Goal: Task Accomplishment & Management: Use online tool/utility

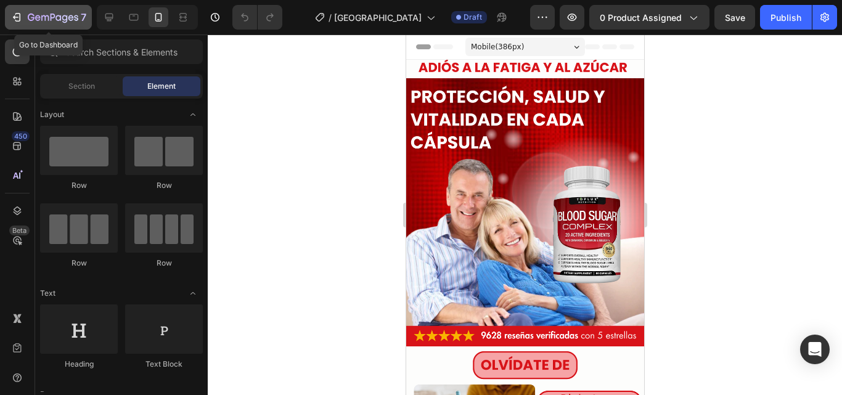
click at [39, 23] on icon "button" at bounding box center [53, 18] width 51 height 10
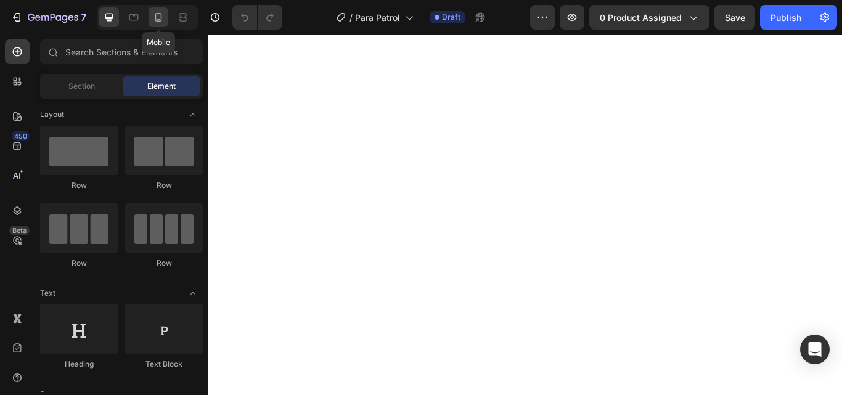
click at [156, 23] on div at bounding box center [158, 17] width 20 height 20
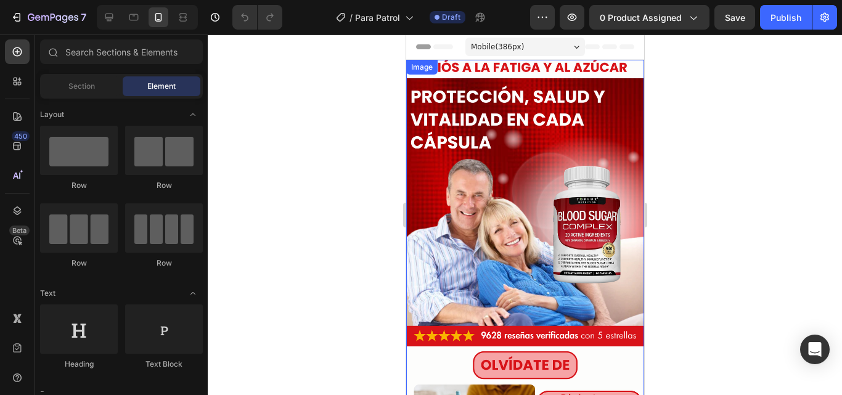
click at [544, 167] on img at bounding box center [524, 364] width 238 height 609
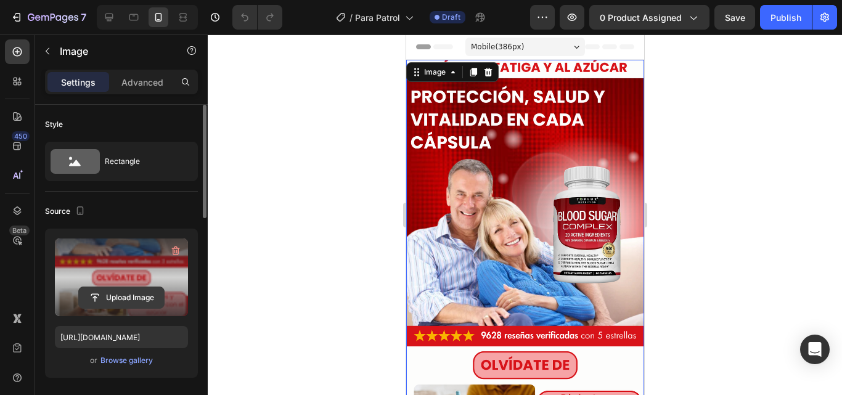
click at [139, 301] on input "file" at bounding box center [121, 297] width 85 height 21
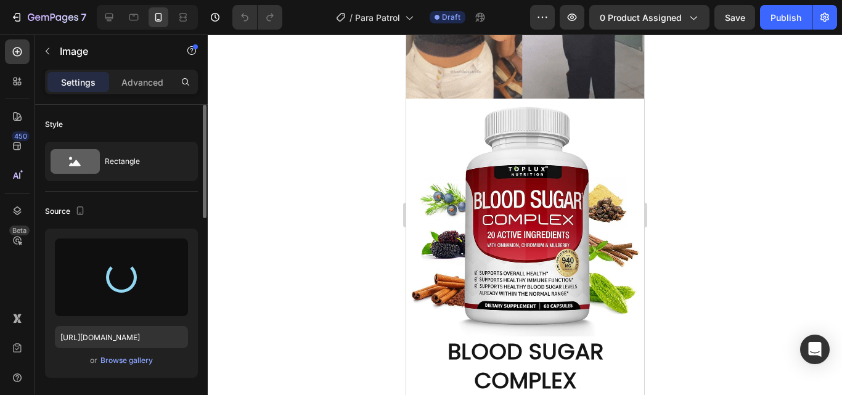
scroll to position [801, 0]
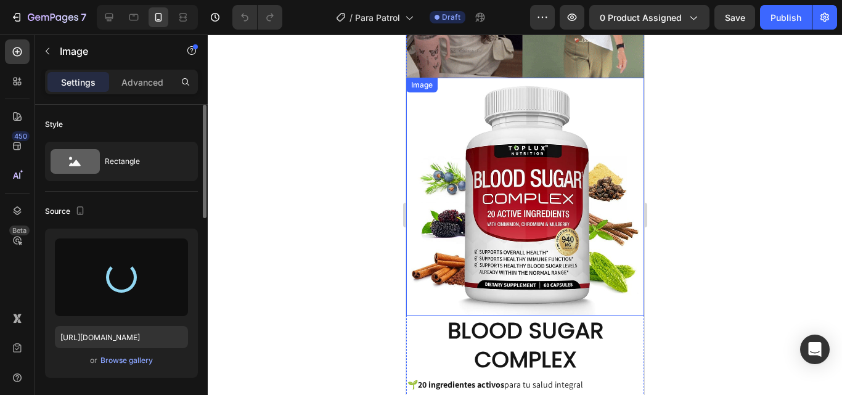
type input "[URL][DOMAIN_NAME]"
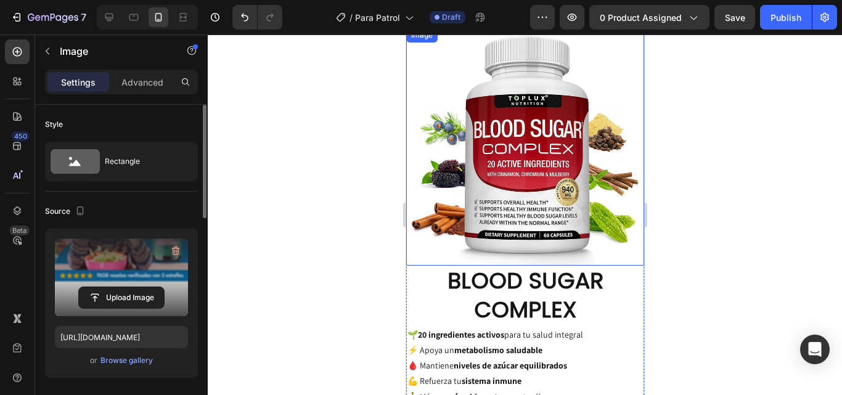
click at [572, 179] on img at bounding box center [524, 147] width 238 height 238
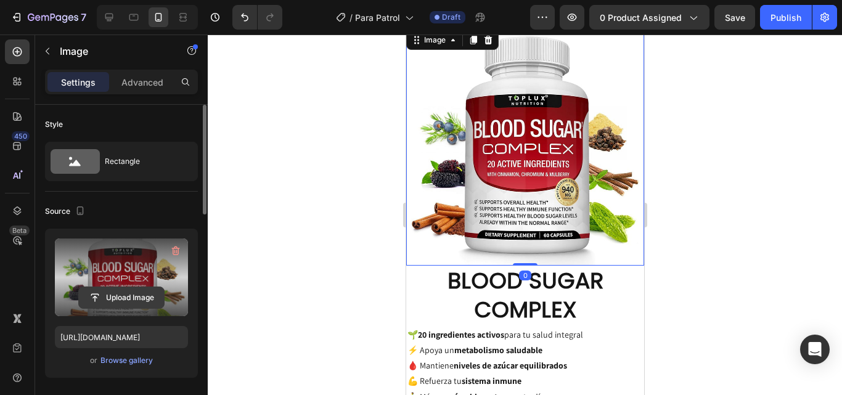
scroll to position [753, 0]
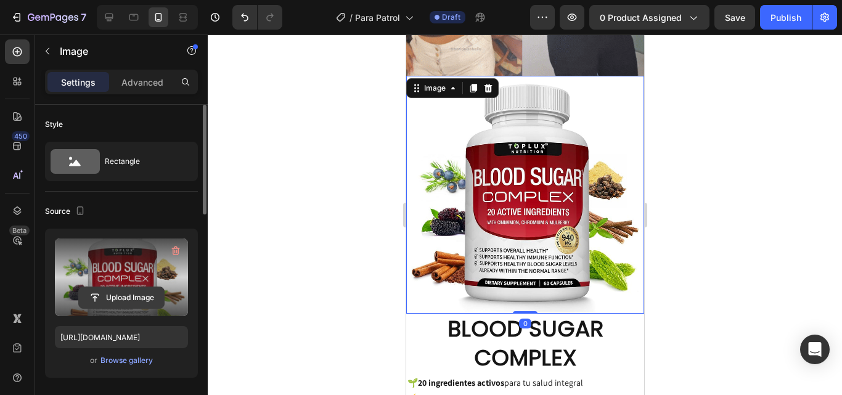
click at [121, 301] on input "file" at bounding box center [121, 297] width 85 height 21
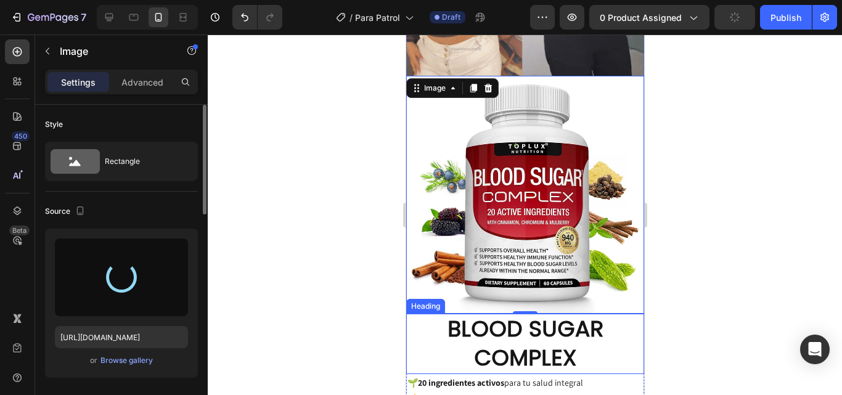
type input "[URL][DOMAIN_NAME]"
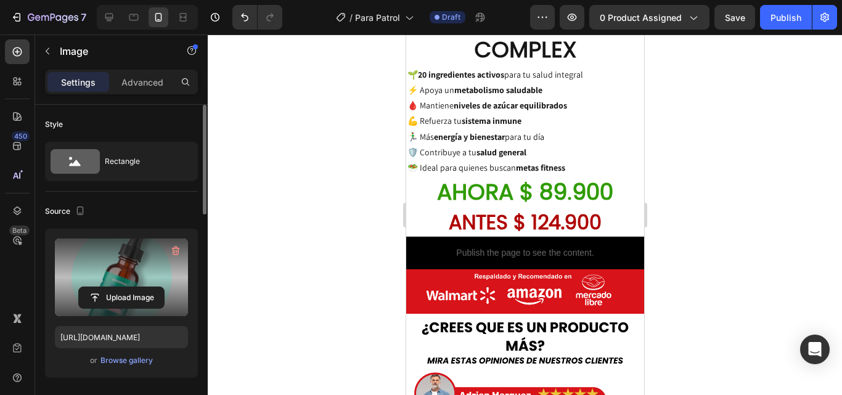
scroll to position [876, 0]
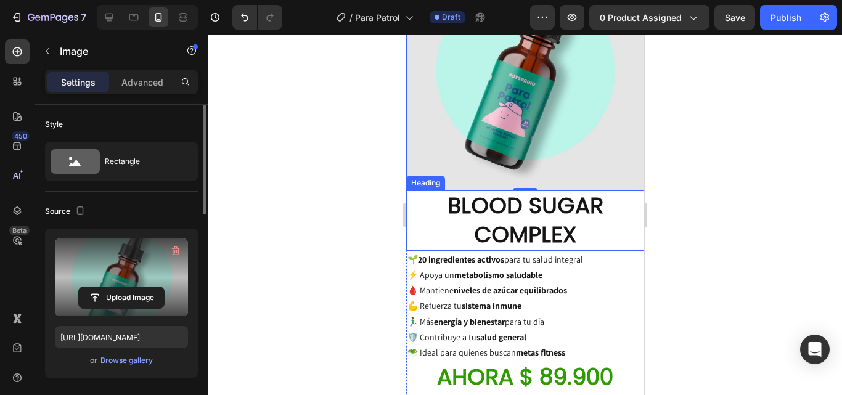
click at [558, 199] on h2 "BLOOD SUGAR COMPLEX" at bounding box center [524, 220] width 238 height 60
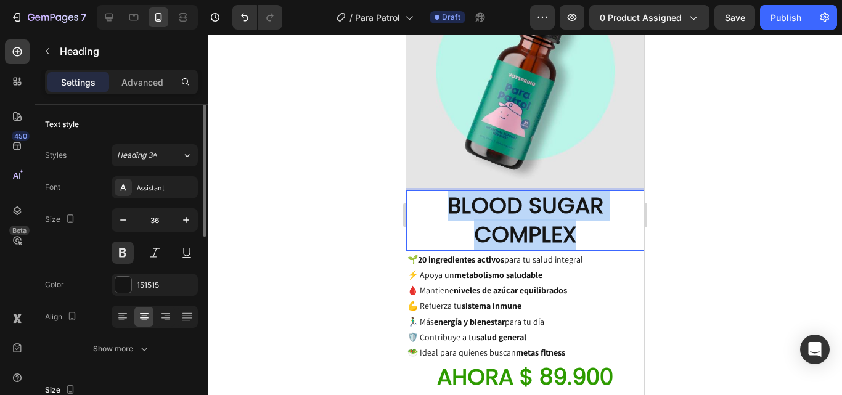
click at [581, 199] on p "BLOOD SUGAR COMPLEX" at bounding box center [524, 221] width 235 height 58
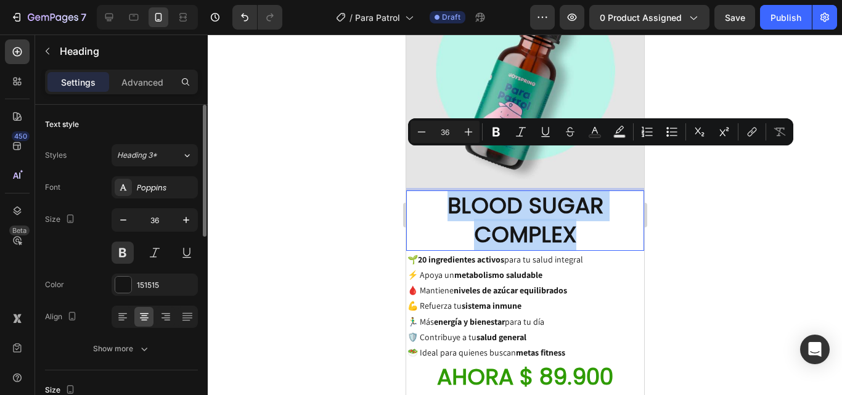
drag, startPoint x: 558, startPoint y: 199, endPoint x: 442, endPoint y: 172, distance: 119.0
click at [442, 192] on p "BLOOD SUGAR COMPLEX" at bounding box center [524, 221] width 235 height 58
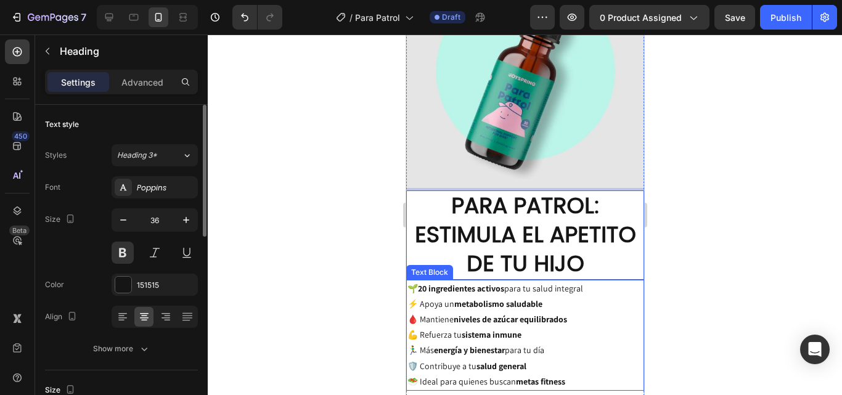
scroll to position [999, 0]
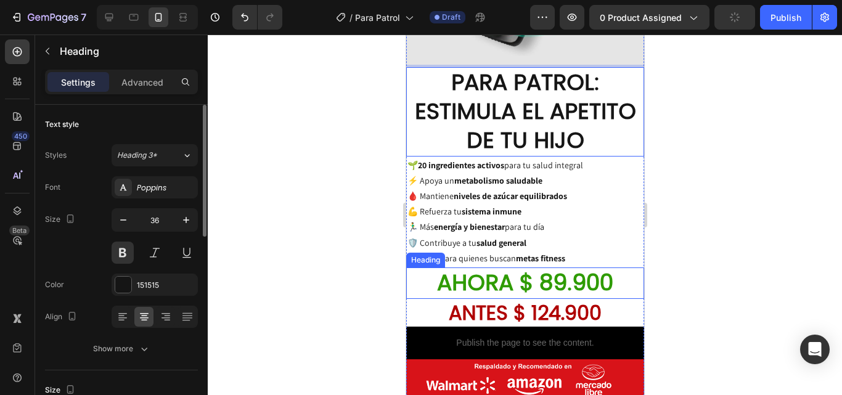
click at [607, 267] on h2 "AHORA $ 89.900" at bounding box center [524, 282] width 238 height 31
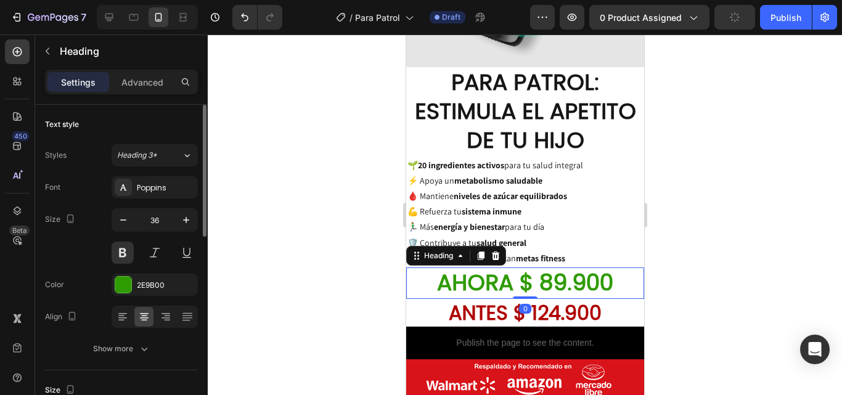
click at [607, 267] on h2 "AHORA $ 89.900" at bounding box center [524, 282] width 238 height 31
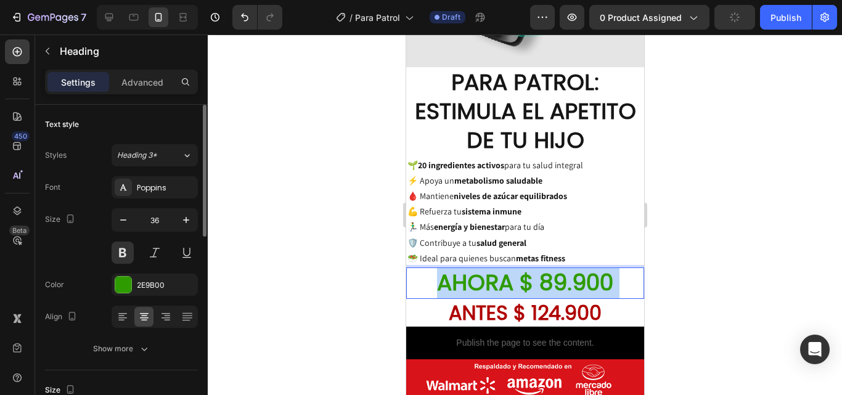
drag, startPoint x: 607, startPoint y: 245, endPoint x: 551, endPoint y: 246, distance: 56.7
click at [551, 269] on p "AHORA $ 89.900" at bounding box center [524, 283] width 235 height 29
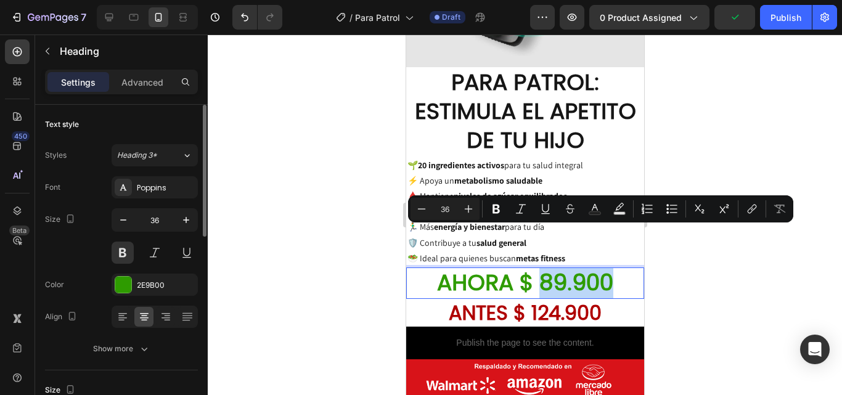
drag, startPoint x: 540, startPoint y: 245, endPoint x: 614, endPoint y: 248, distance: 74.6
click at [614, 269] on p "AHORA $ 89.900" at bounding box center [524, 283] width 235 height 29
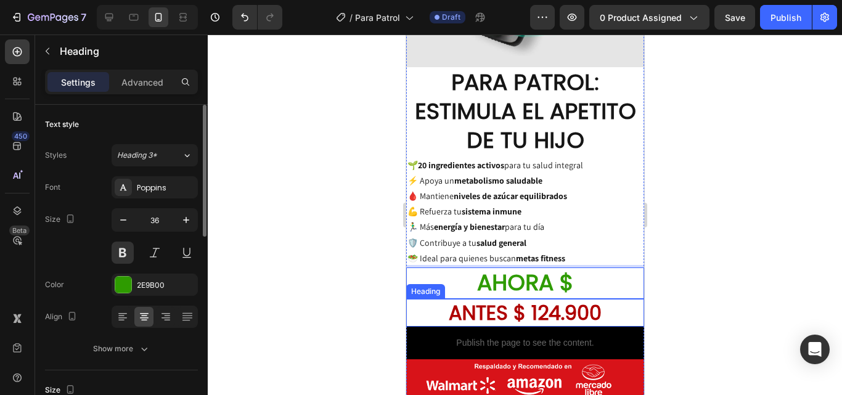
click at [594, 299] on h2 "ANTES $ 124.900" at bounding box center [524, 313] width 238 height 28
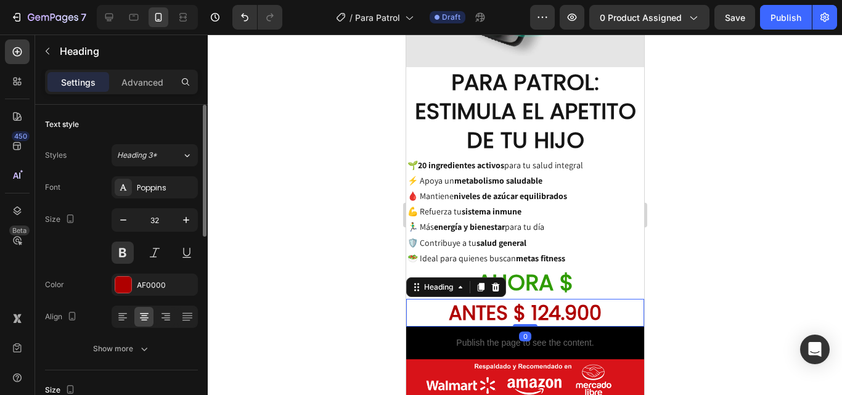
click at [529, 299] on h2 "ANTES $ 124.900" at bounding box center [524, 313] width 238 height 28
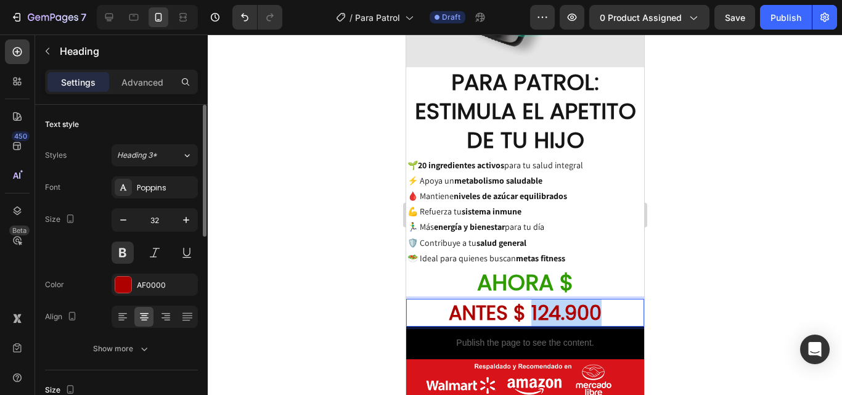
drag, startPoint x: 527, startPoint y: 272, endPoint x: 600, endPoint y: 277, distance: 73.5
click at [600, 300] on p "ANTES $ 124.900" at bounding box center [524, 313] width 235 height 26
click at [760, 240] on div at bounding box center [525, 215] width 634 height 360
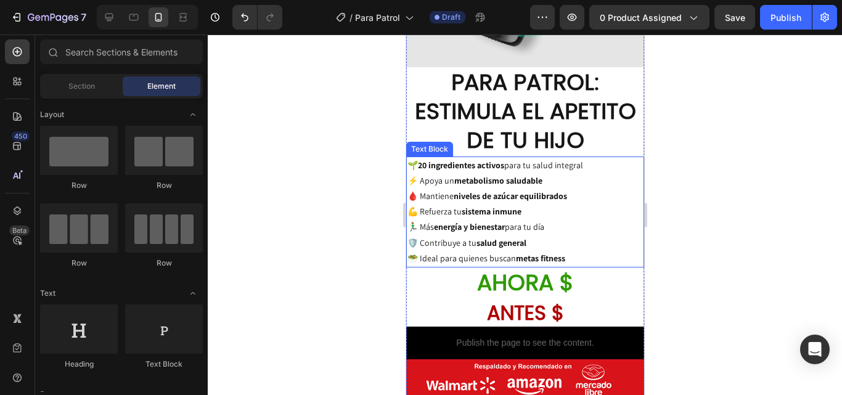
click at [526, 253] on strong "metas fitness" at bounding box center [539, 258] width 49 height 11
click at [527, 253] on strong "metas fitness" at bounding box center [539, 258] width 49 height 11
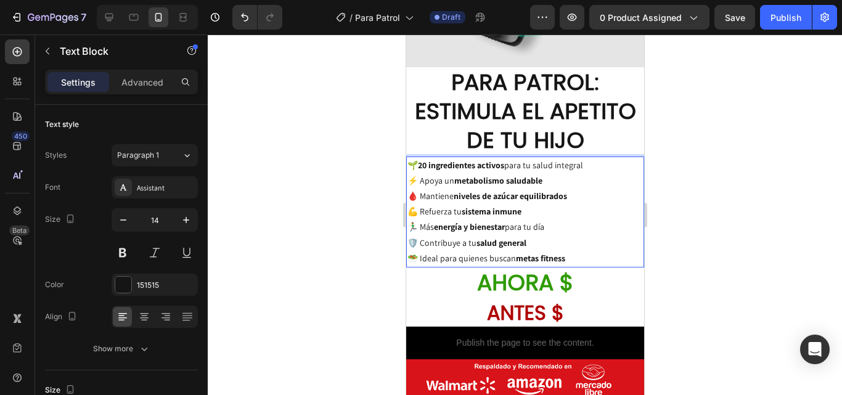
click at [579, 219] on p "🌱 20 ingredientes activos para tu salud integral ⚡ Apoya un metabolismo saludab…" at bounding box center [524, 212] width 235 height 108
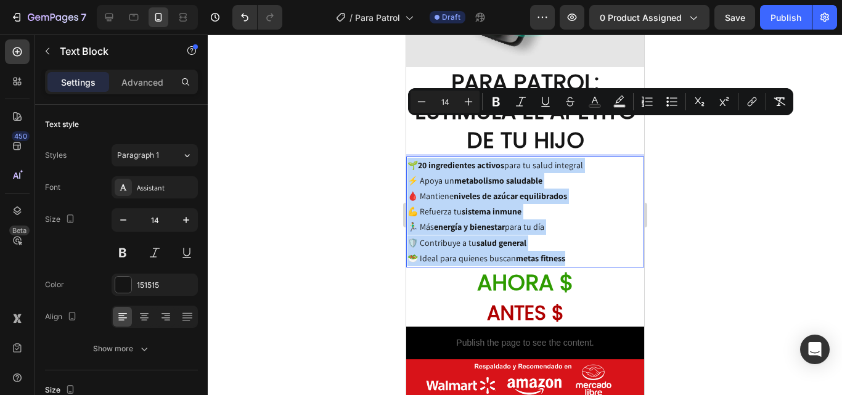
drag, startPoint x: 579, startPoint y: 219, endPoint x: 407, endPoint y: 124, distance: 196.3
click at [407, 158] on p "🌱 20 ingredientes activos para tu salud integral ⚡ Apoya un metabolismo saludab…" at bounding box center [524, 212] width 235 height 108
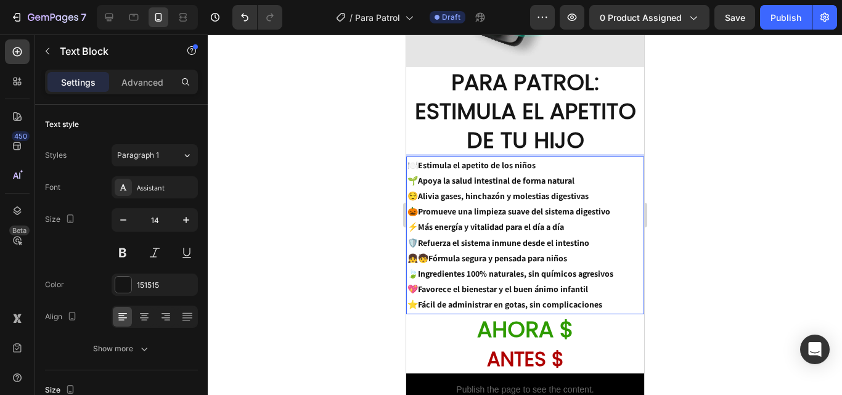
click at [688, 177] on div at bounding box center [525, 215] width 634 height 360
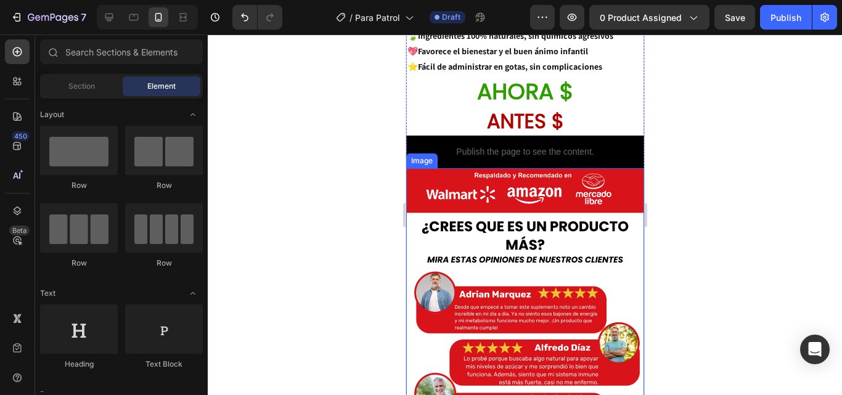
scroll to position [1307, 0]
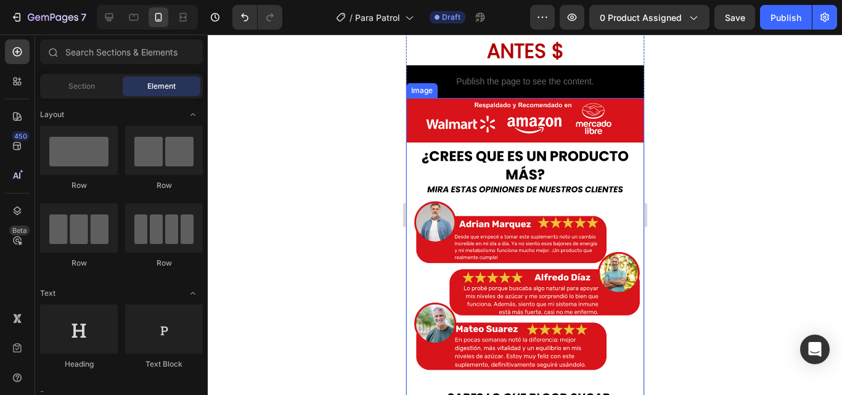
click at [578, 223] on img at bounding box center [524, 370] width 238 height 544
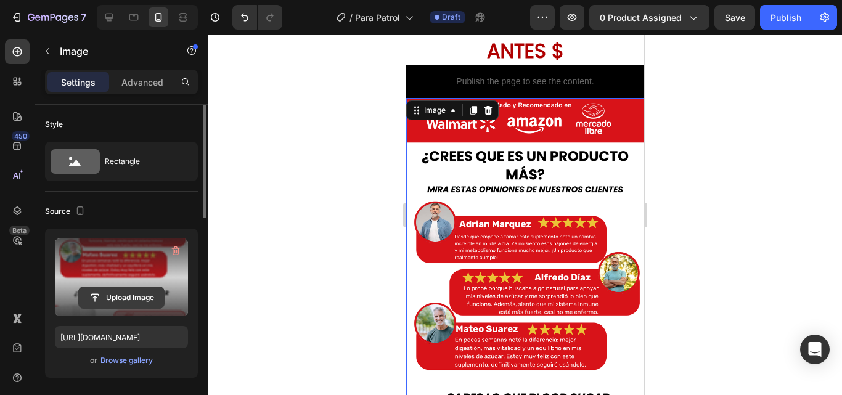
click at [137, 289] on input "file" at bounding box center [121, 297] width 85 height 21
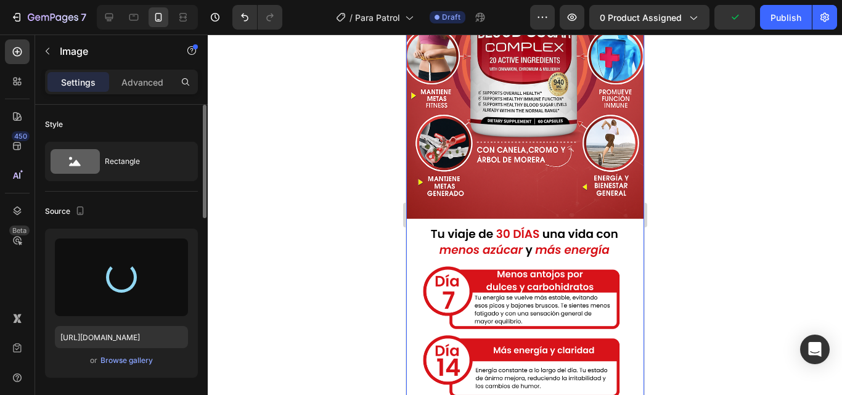
type input "[URL][DOMAIN_NAME]"
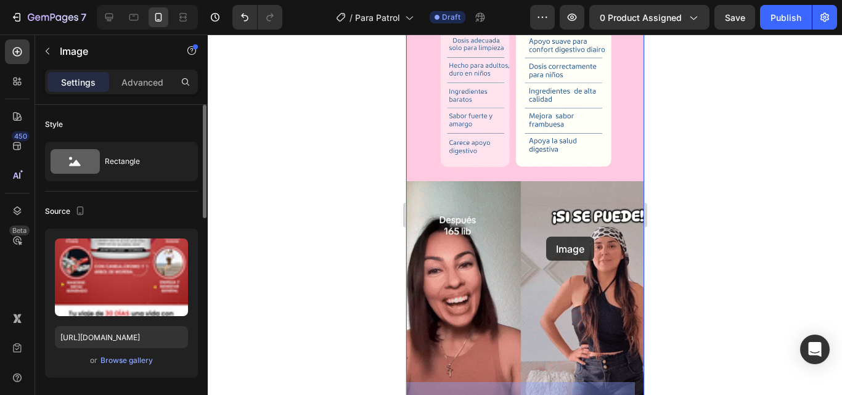
scroll to position [1744, 0]
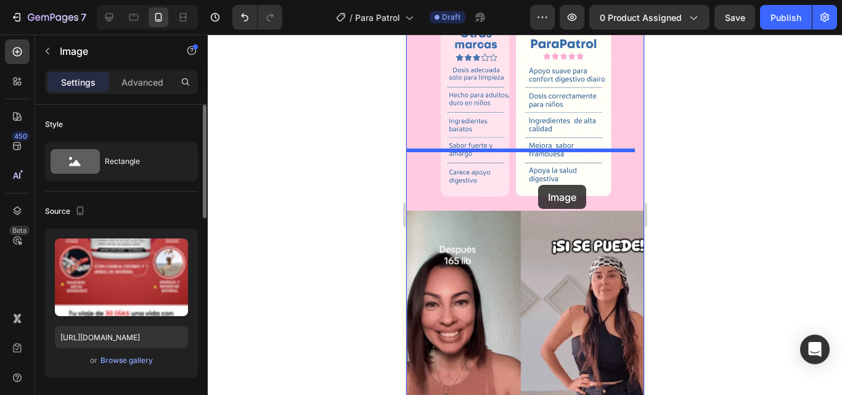
drag, startPoint x: 529, startPoint y: 344, endPoint x: 537, endPoint y: 185, distance: 159.8
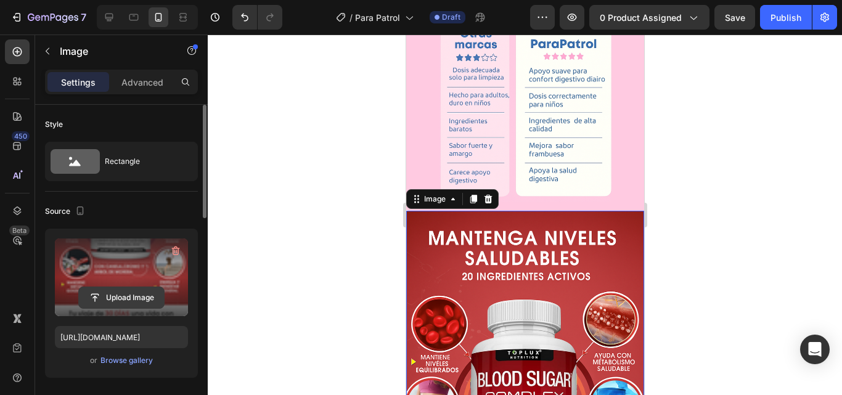
click at [129, 295] on input "file" at bounding box center [121, 297] width 85 height 21
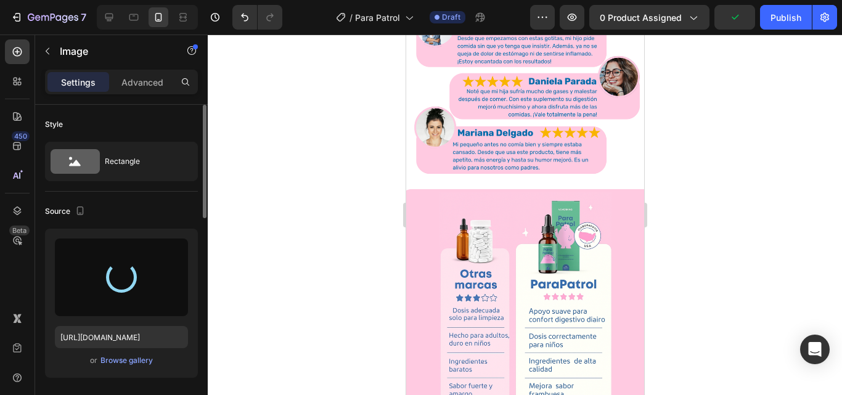
scroll to position [1436, 0]
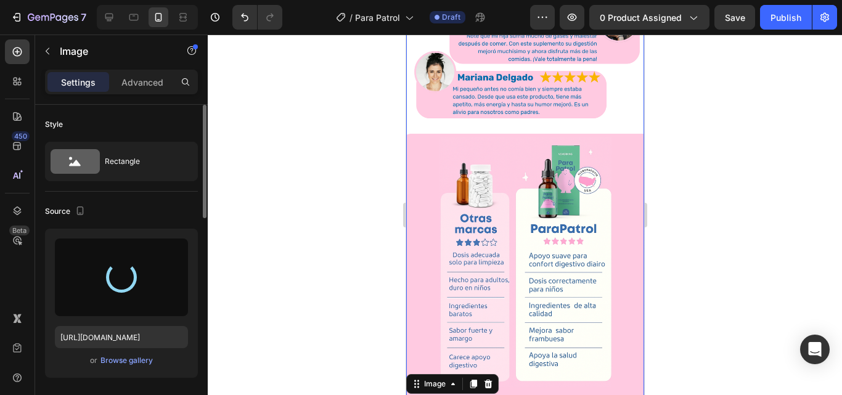
type input "[URL][DOMAIN_NAME]"
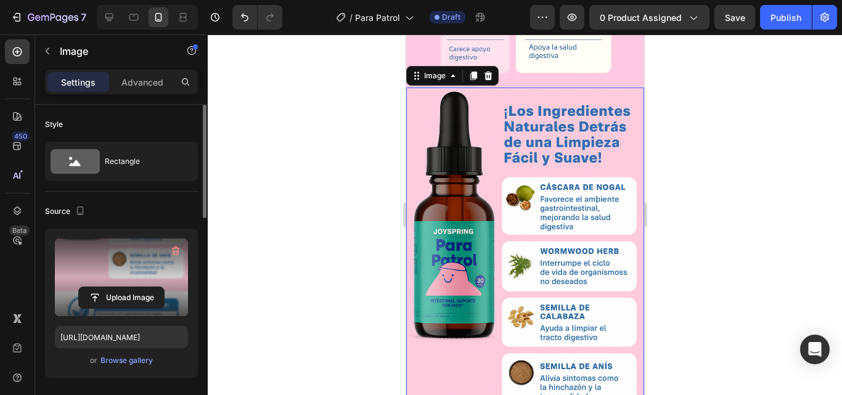
scroll to position [1744, 0]
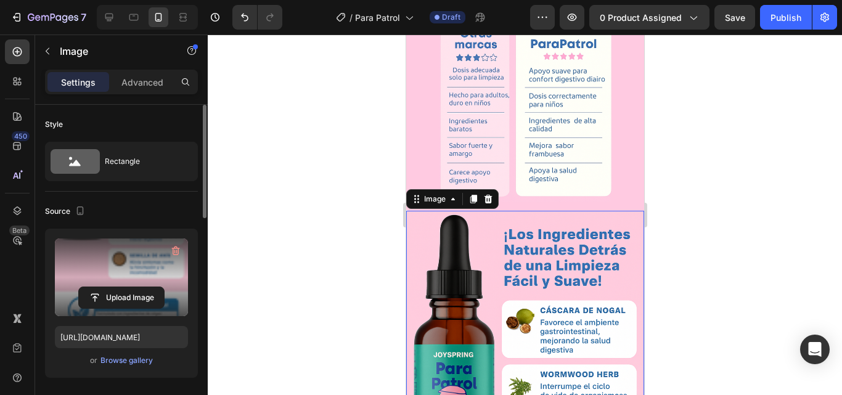
click at [779, 258] on div at bounding box center [525, 215] width 634 height 360
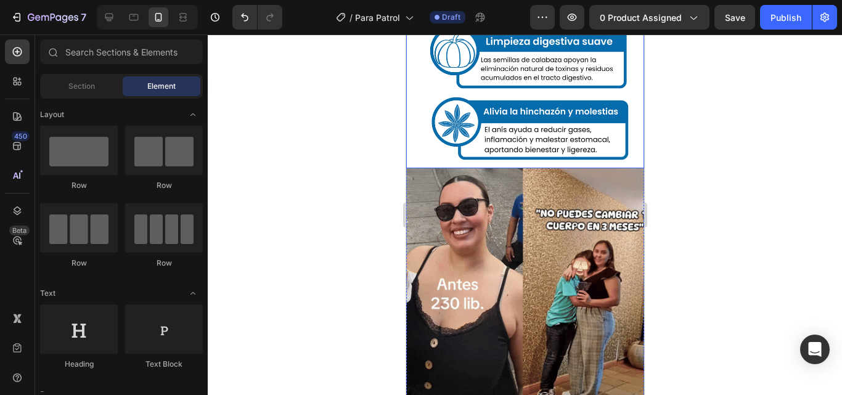
scroll to position [2545, 0]
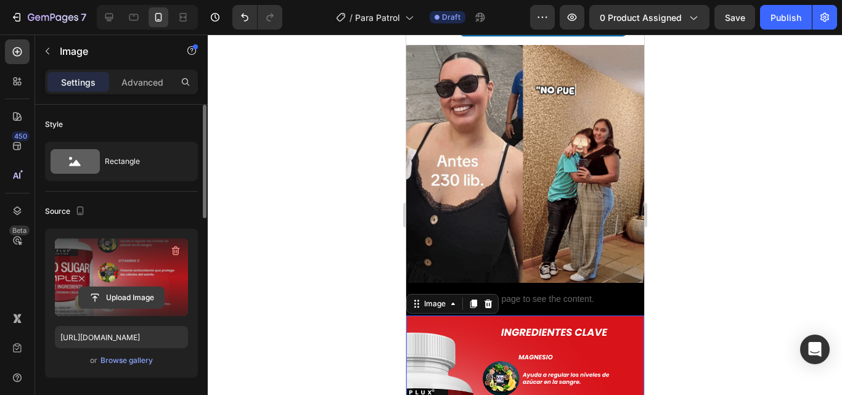
click at [102, 299] on input "file" at bounding box center [121, 297] width 85 height 21
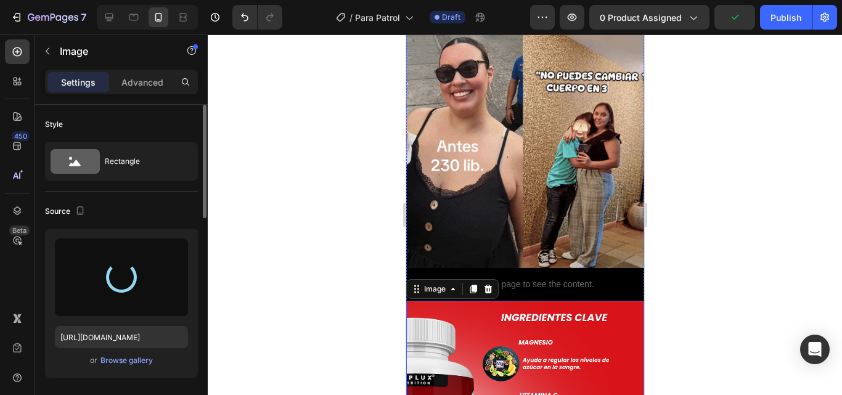
scroll to position [2744, 0]
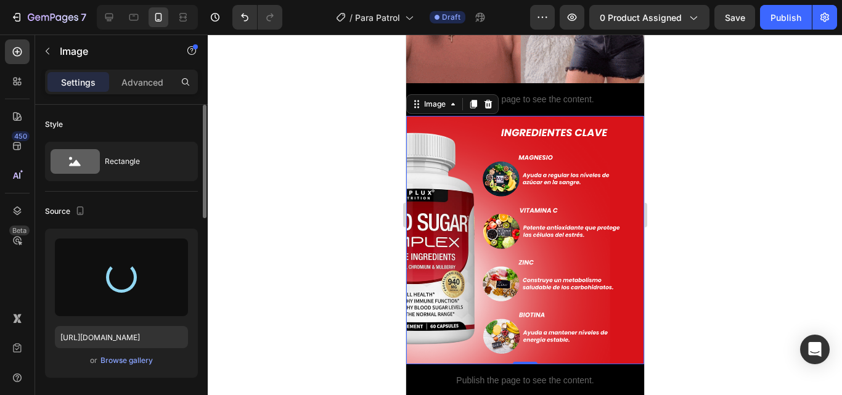
type input "[URL][DOMAIN_NAME]"
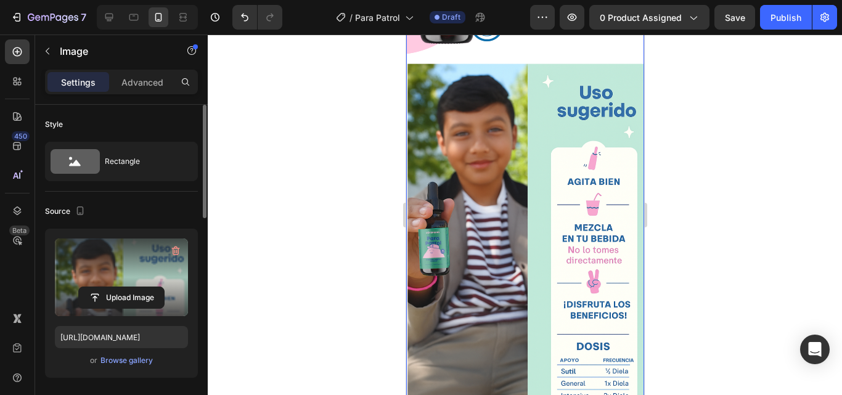
scroll to position [2991, 0]
click at [686, 206] on div at bounding box center [525, 215] width 634 height 360
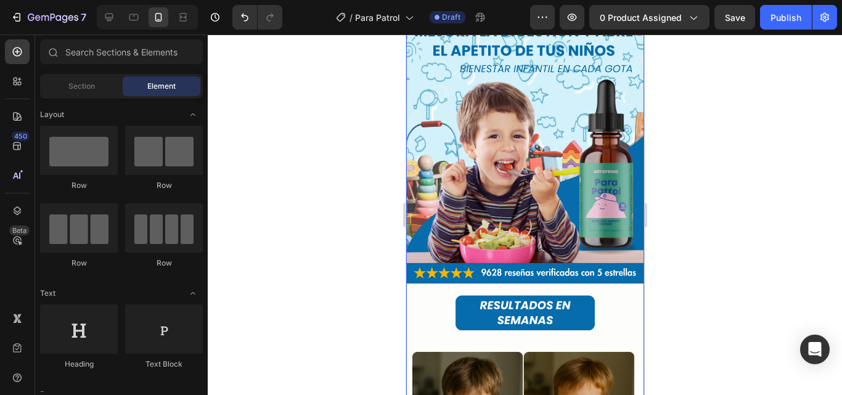
scroll to position [0, 0]
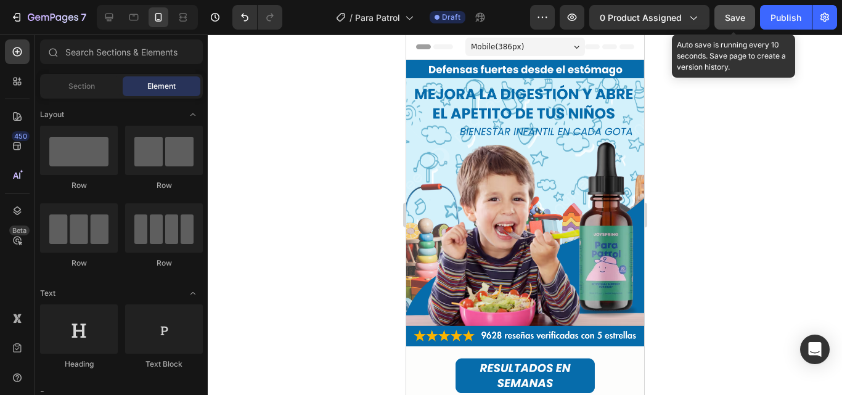
click at [734, 19] on span "Save" at bounding box center [735, 17] width 20 height 10
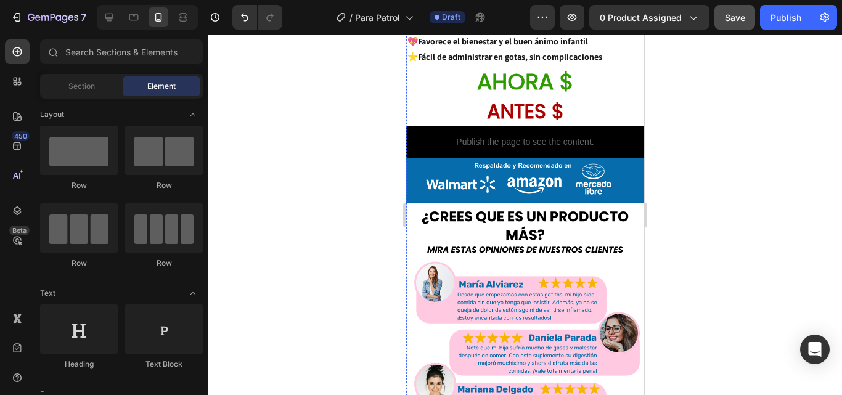
scroll to position [1417, 0]
